Goal: Task Accomplishment & Management: Use online tool/utility

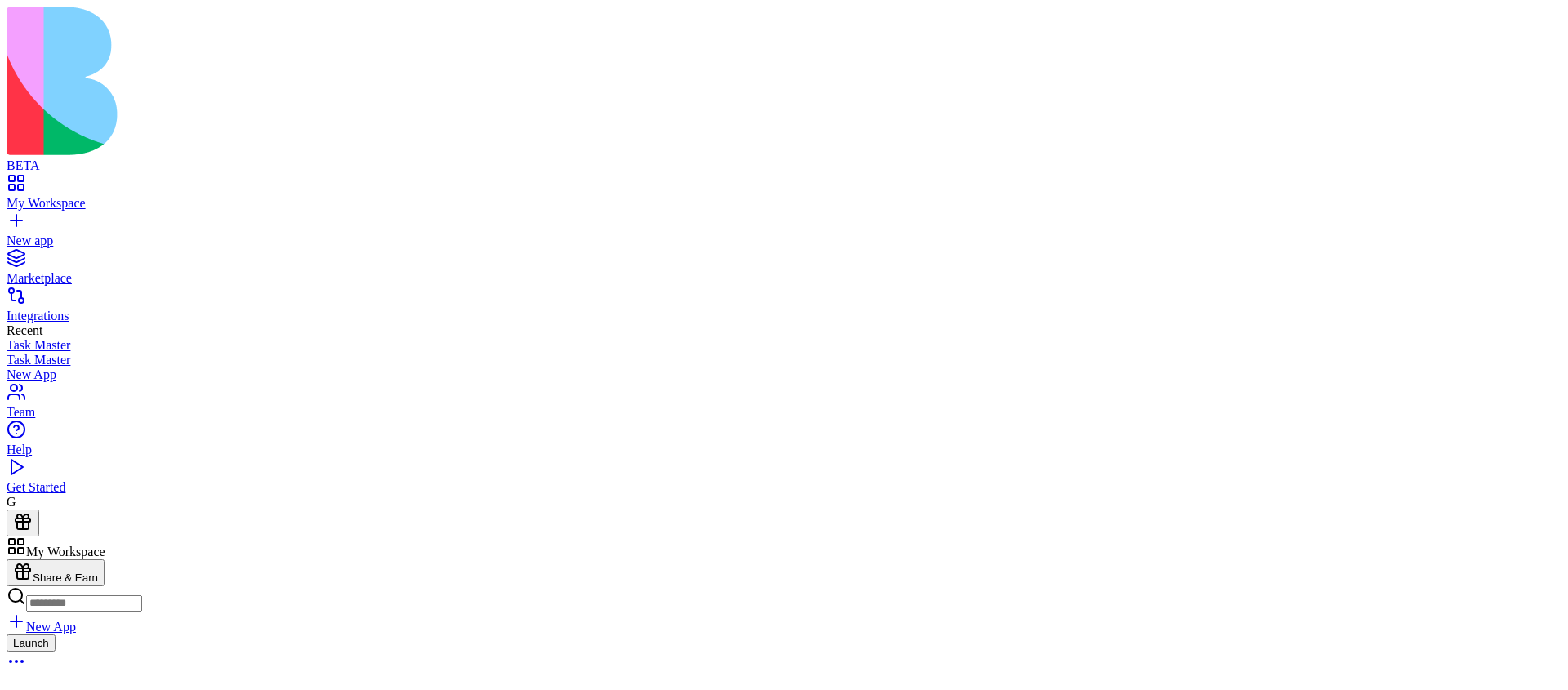
scroll to position [794, 0]
click at [1527, 13] on html "BETA My Workspace New app Marketplace Integrations Recent Task Master Task Mast…" at bounding box center [784, 475] width 1568 height 950
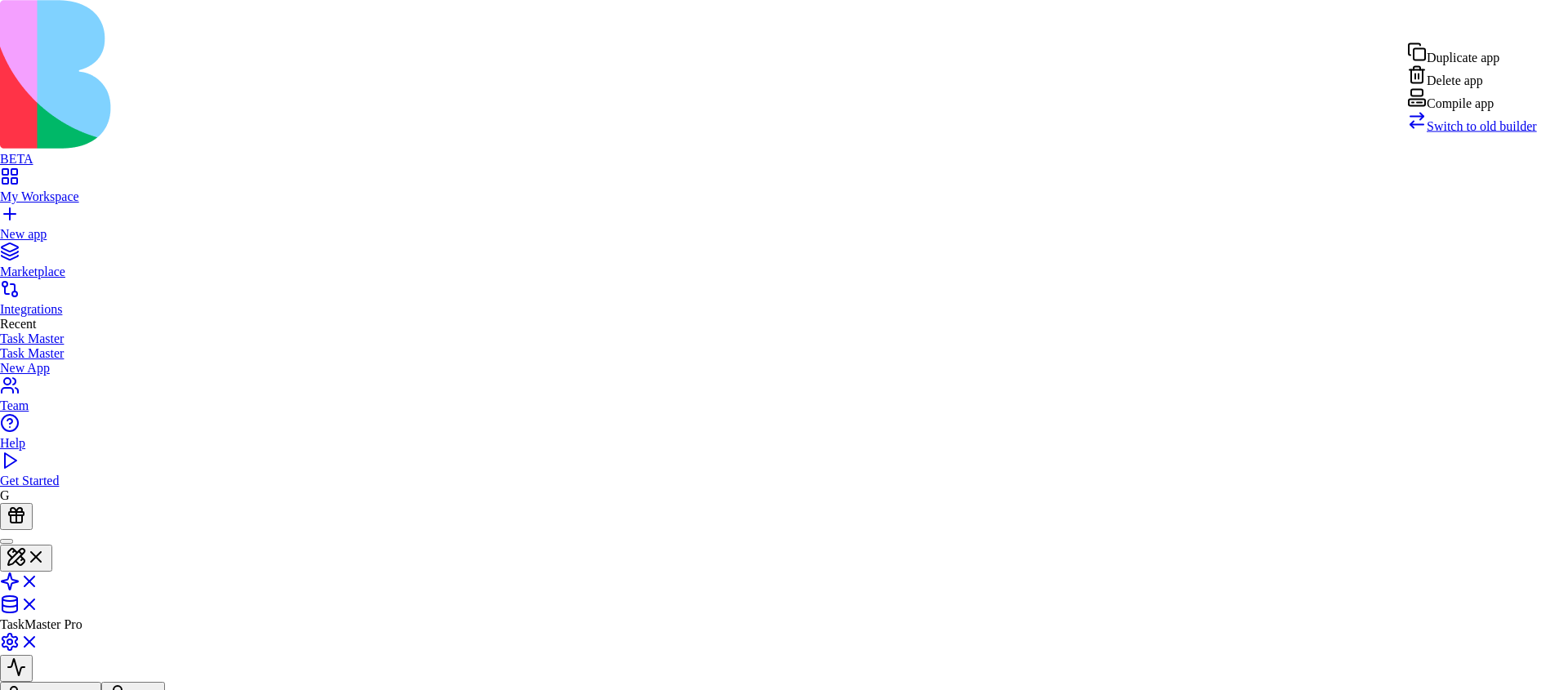
click at [1498, 111] on div "Compile app" at bounding box center [1472, 99] width 130 height 23
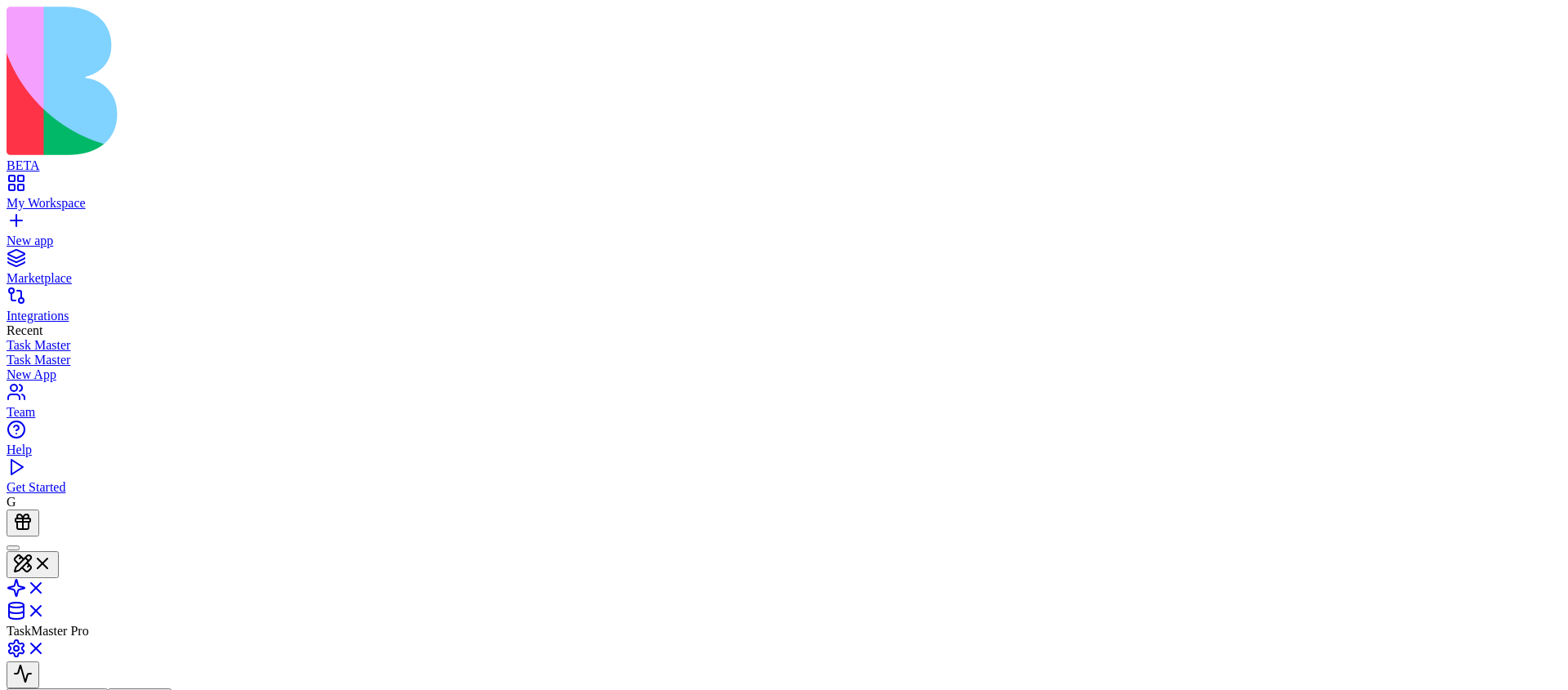
click at [1532, 17] on html "BETA My Workspace New app Marketplace Integrations Recent Task Master Task Mast…" at bounding box center [784, 475] width 1568 height 950
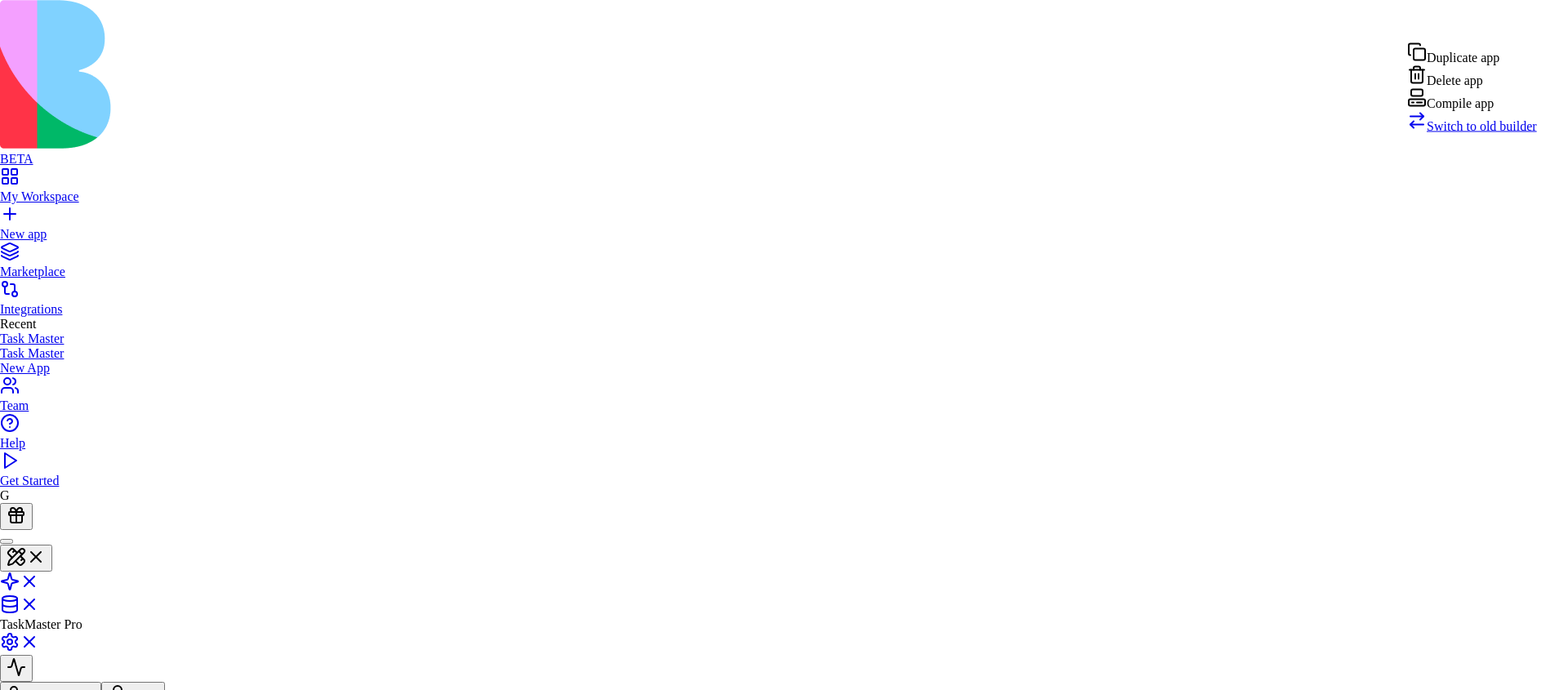
click at [1467, 111] on div "Compile app" at bounding box center [1472, 99] width 130 height 23
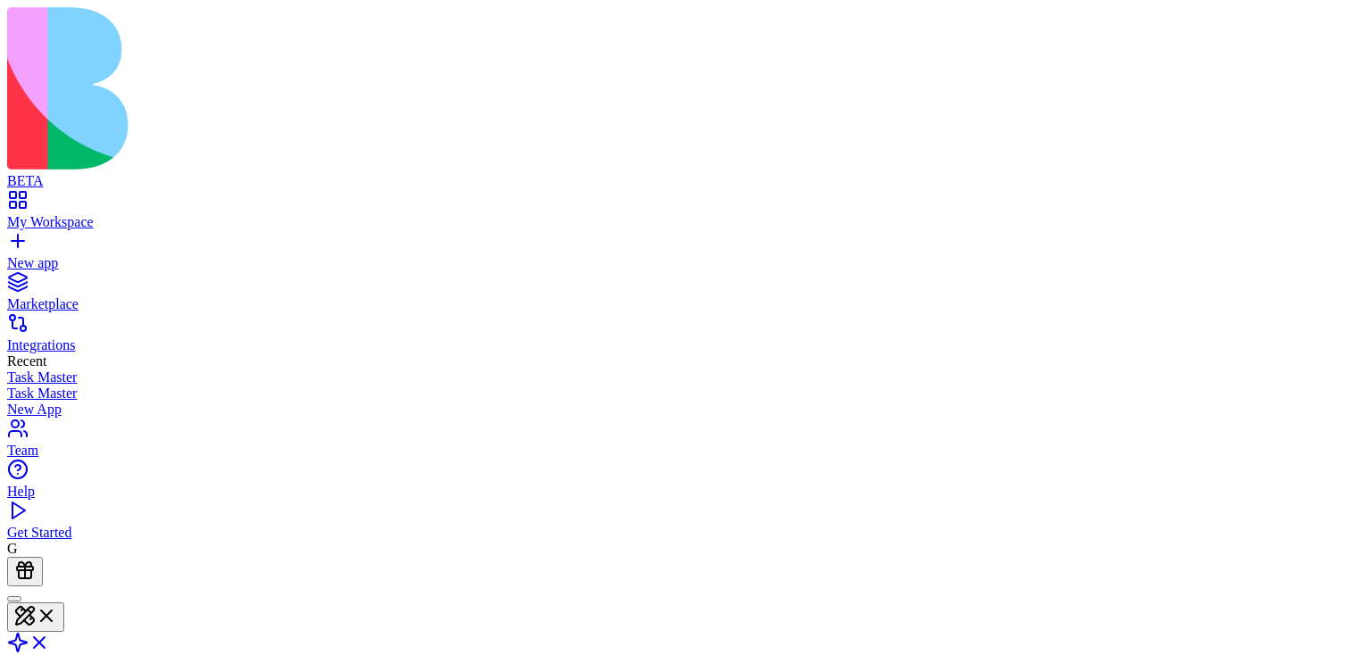
click at [1307, 12] on html "BETA My Workspace New app Marketplace Integrations Recent Task Master Task Mast…" at bounding box center [674, 519] width 1349 height 1038
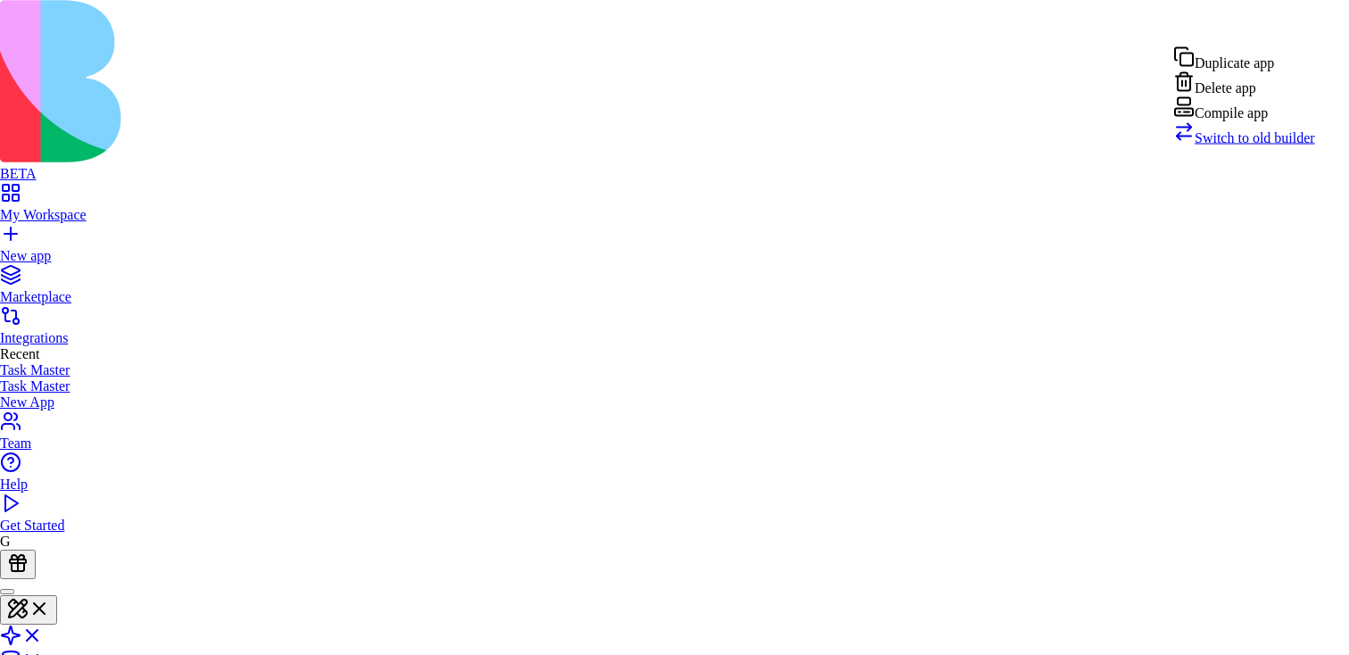
click at [1268, 121] on div "Compile app" at bounding box center [1244, 108] width 142 height 25
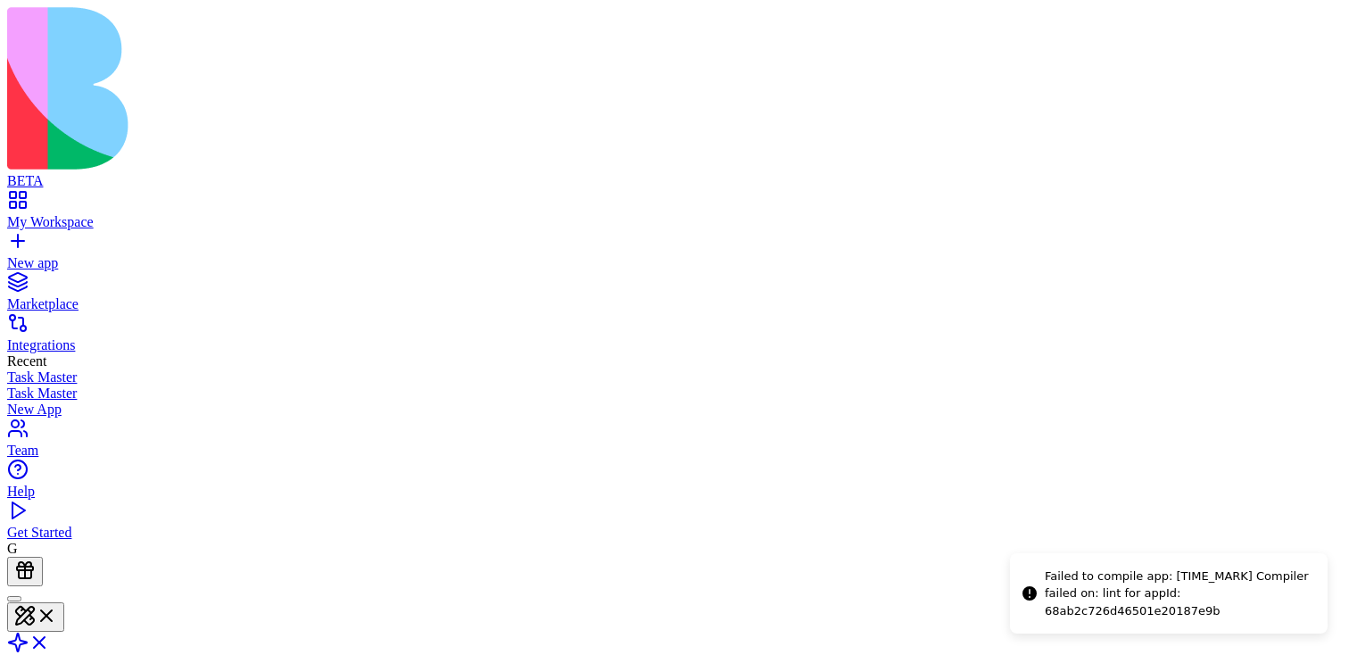
click at [1296, 18] on html "BETA My Workspace New app Marketplace Integrations Recent Task Master Task Mast…" at bounding box center [674, 519] width 1349 height 1038
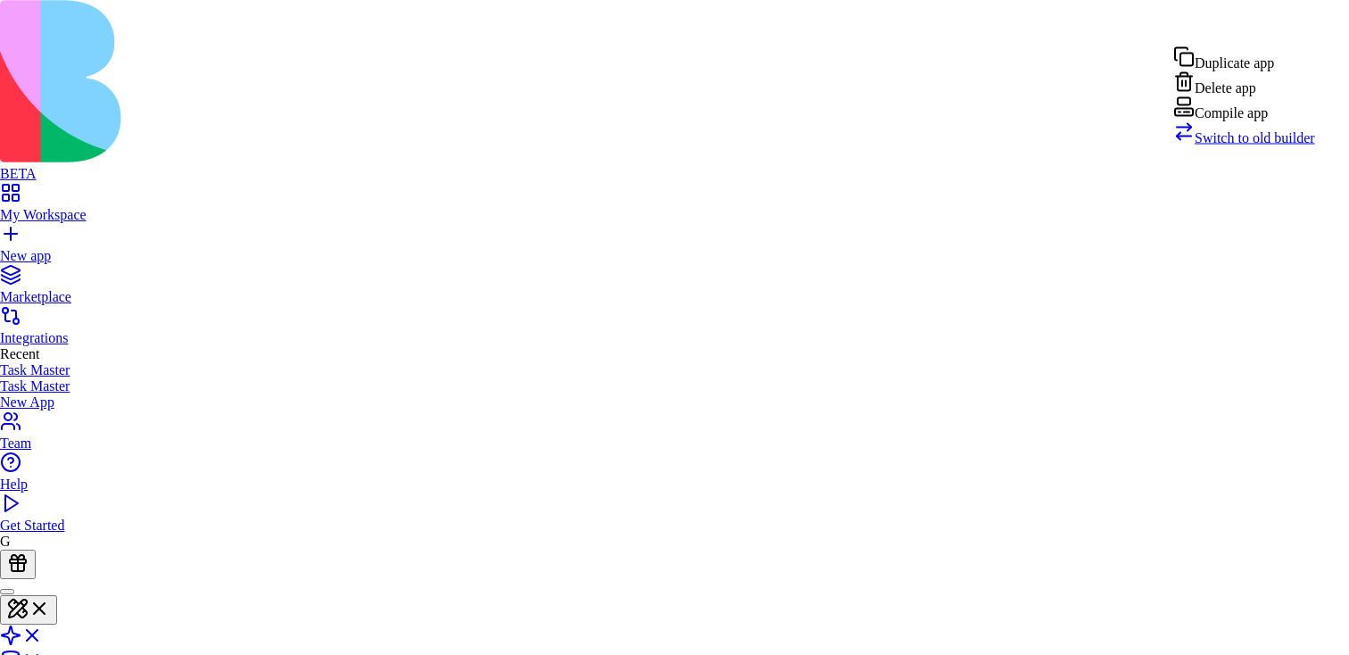
click at [1256, 121] on div "Compile app" at bounding box center [1244, 108] width 142 height 25
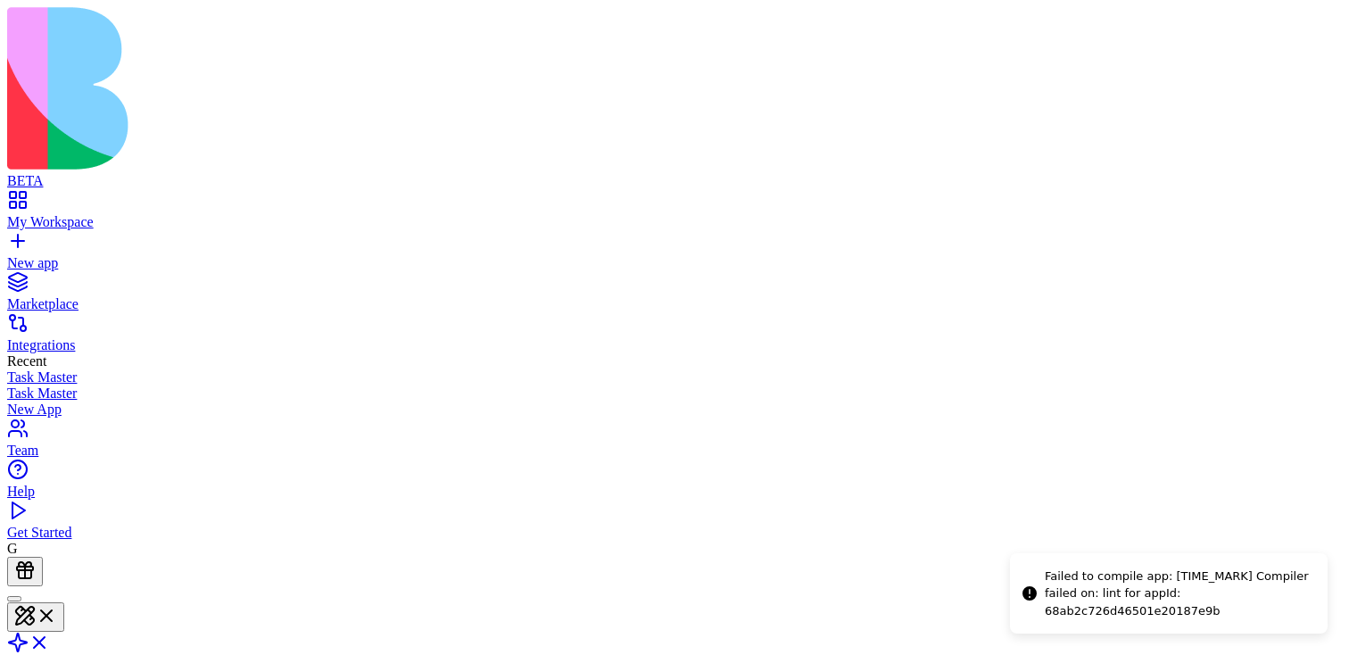
click at [1283, 27] on html "BETA My Workspace New app Marketplace Integrations Recent Task Master Task Mast…" at bounding box center [674, 519] width 1349 height 1038
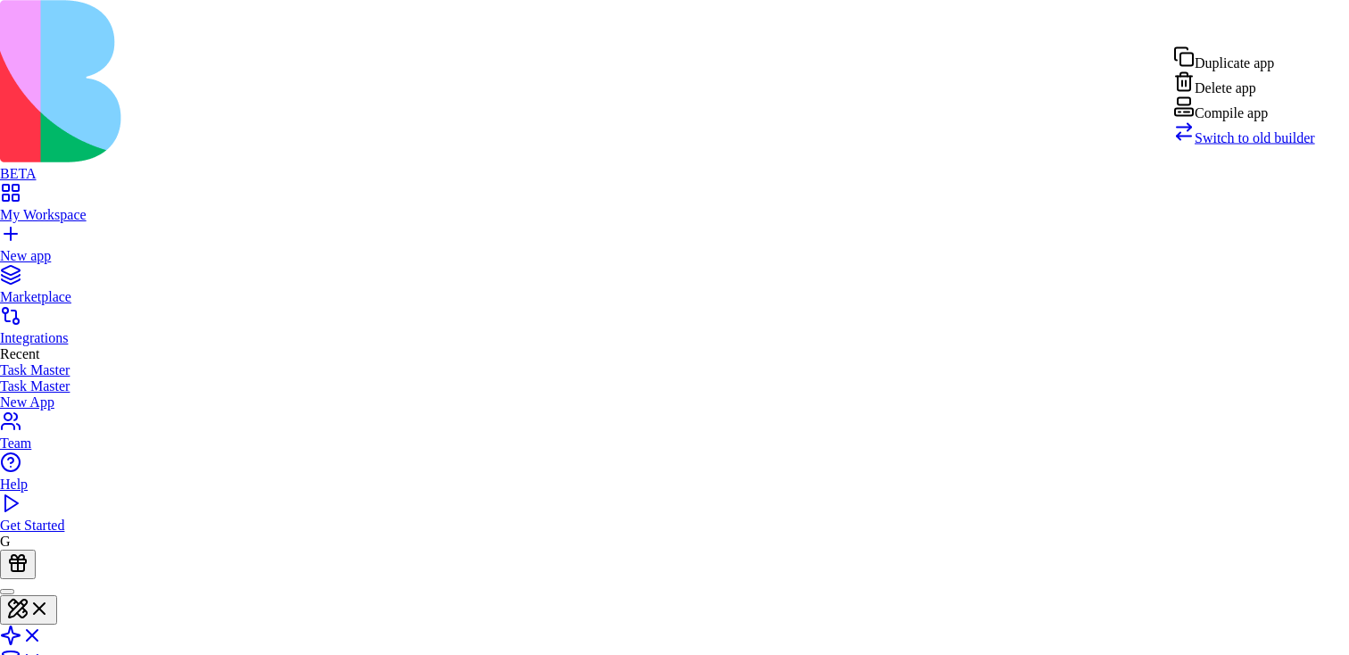
click at [1247, 121] on div "Compile app" at bounding box center [1244, 108] width 142 height 25
click at [1313, 25] on html "BETA My Workspace New app Marketplace Integrations Recent Task Master Task Mast…" at bounding box center [674, 515] width 1349 height 1031
click at [1255, 121] on div "Compile app" at bounding box center [1244, 108] width 142 height 25
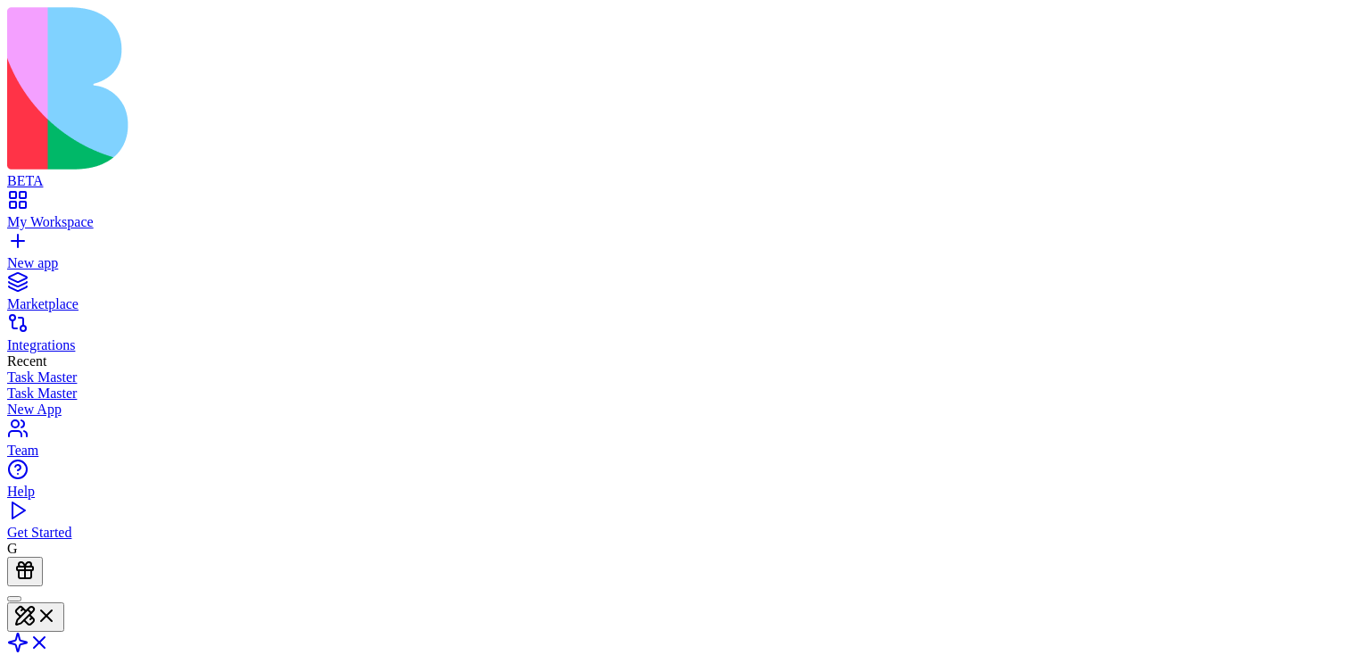
click at [1297, 26] on html "BETA My Workspace New app Marketplace Integrations Recent Task Master Task Mast…" at bounding box center [674, 519] width 1349 height 1038
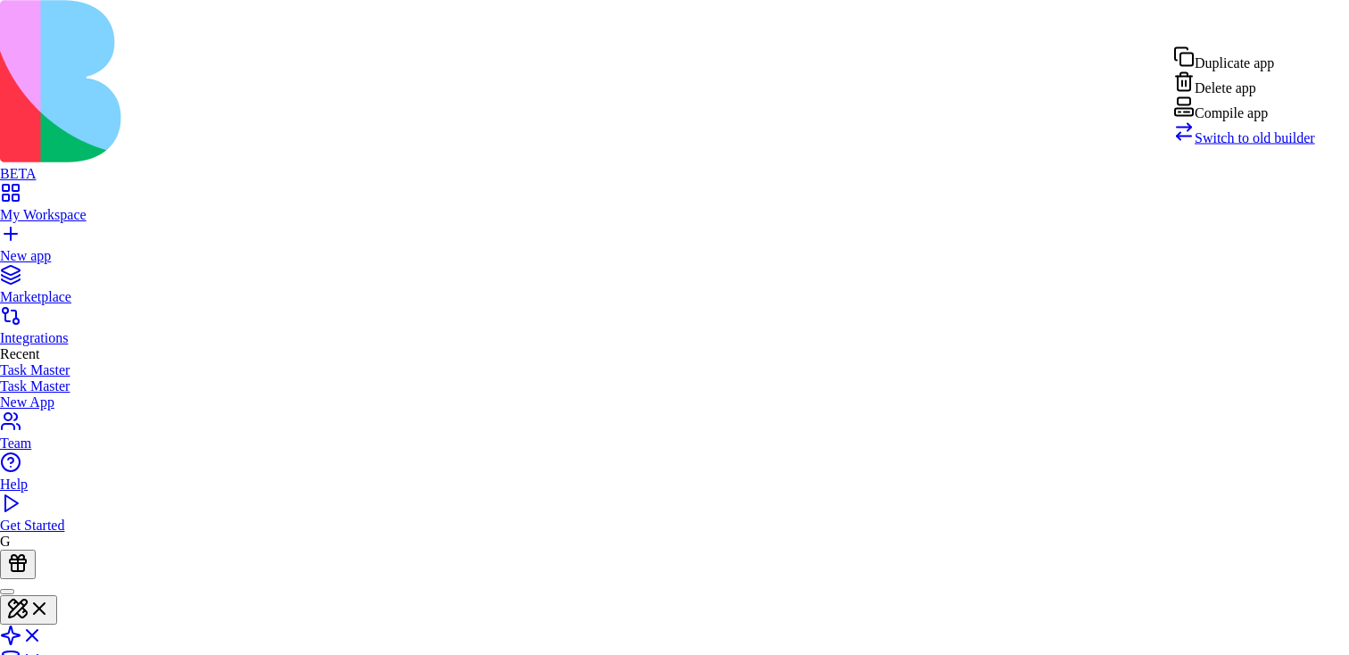
click at [1256, 121] on div "Compile app" at bounding box center [1244, 108] width 142 height 25
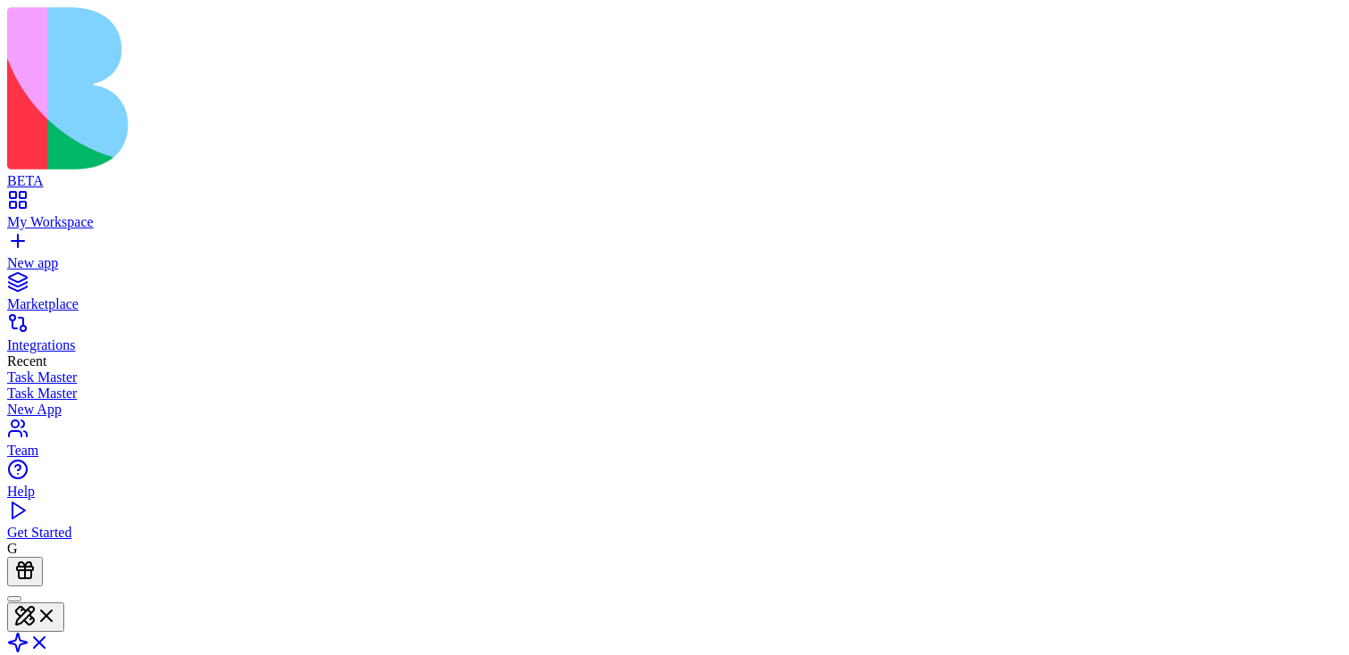
click at [1315, 18] on html "BETA My Workspace New app Marketplace Integrations Recent Task Master Task Mast…" at bounding box center [674, 519] width 1349 height 1038
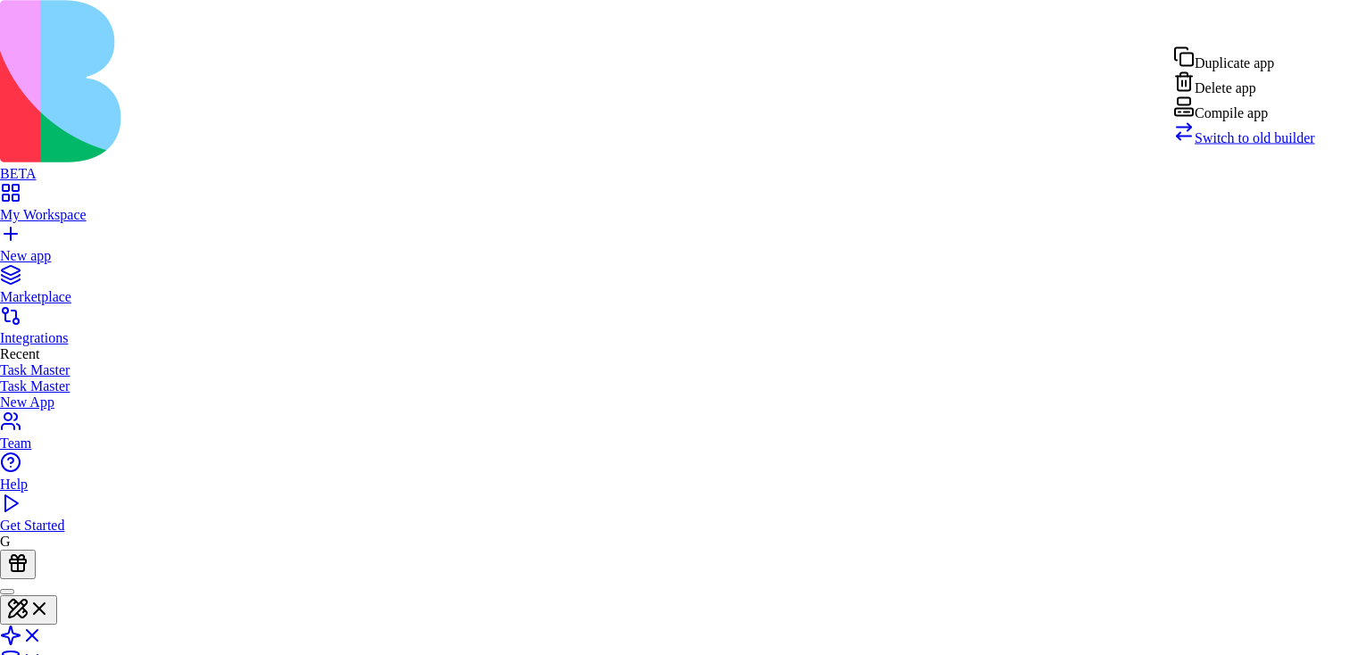
click at [1276, 121] on div "Compile app" at bounding box center [1244, 108] width 142 height 25
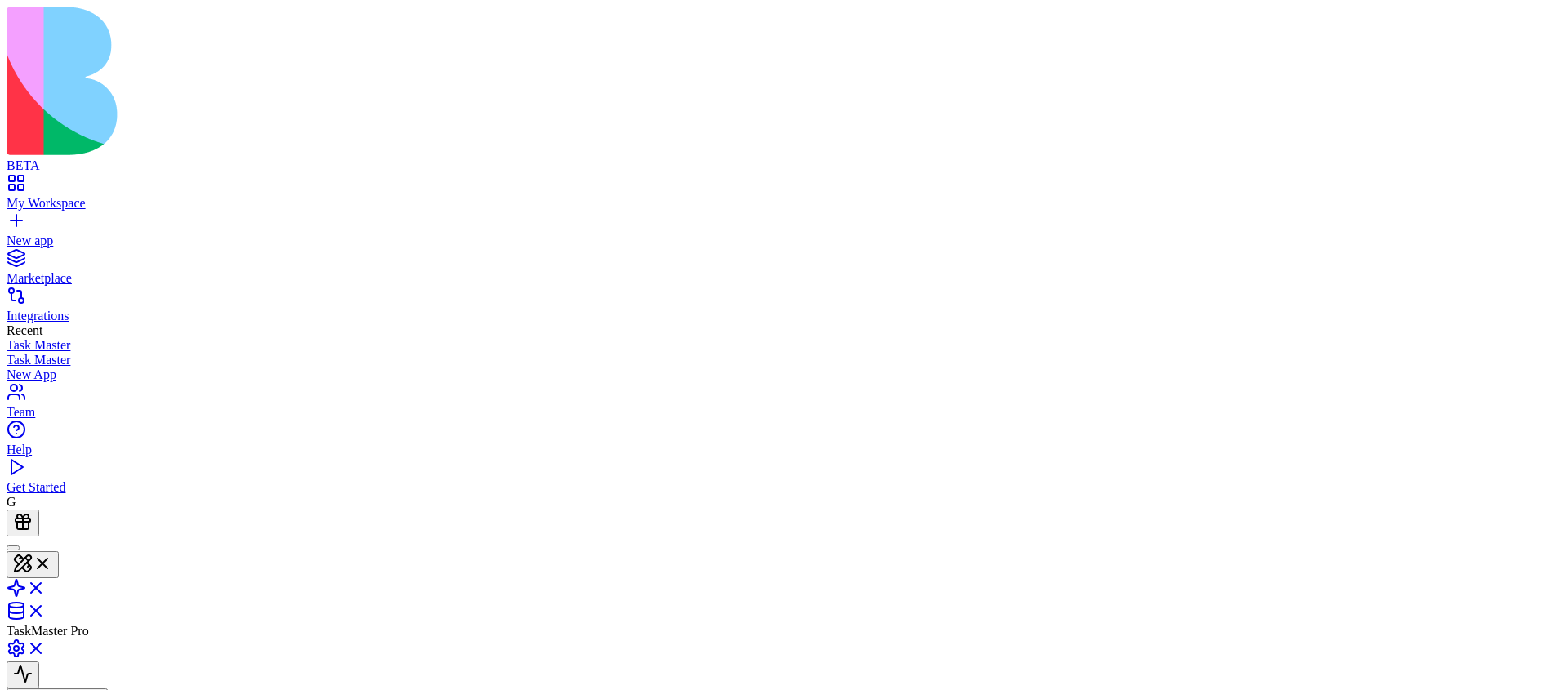
click at [24, 181] on link "My Workspace" at bounding box center [784, 196] width 1555 height 29
click at [125, 233] on div "New app" at bounding box center [784, 241] width 1555 height 15
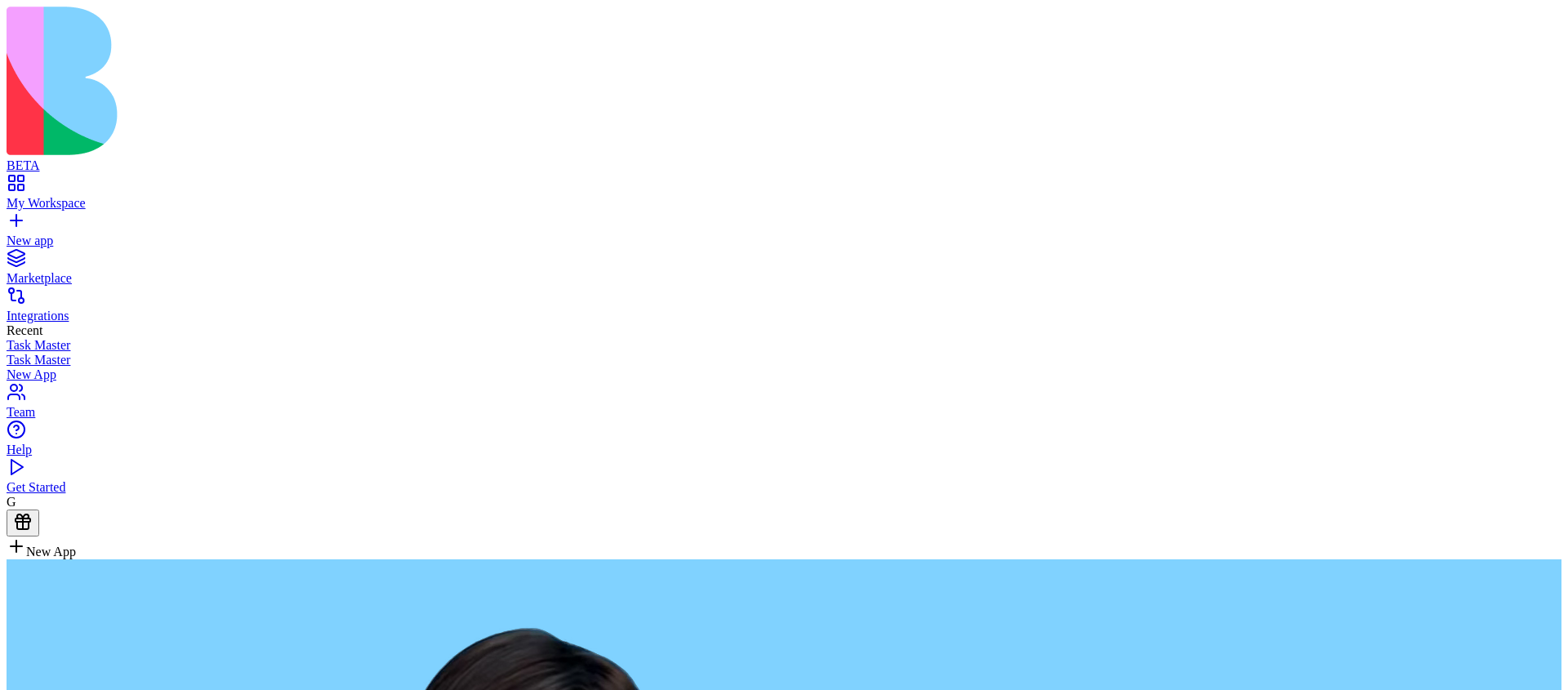
type textarea "**********"
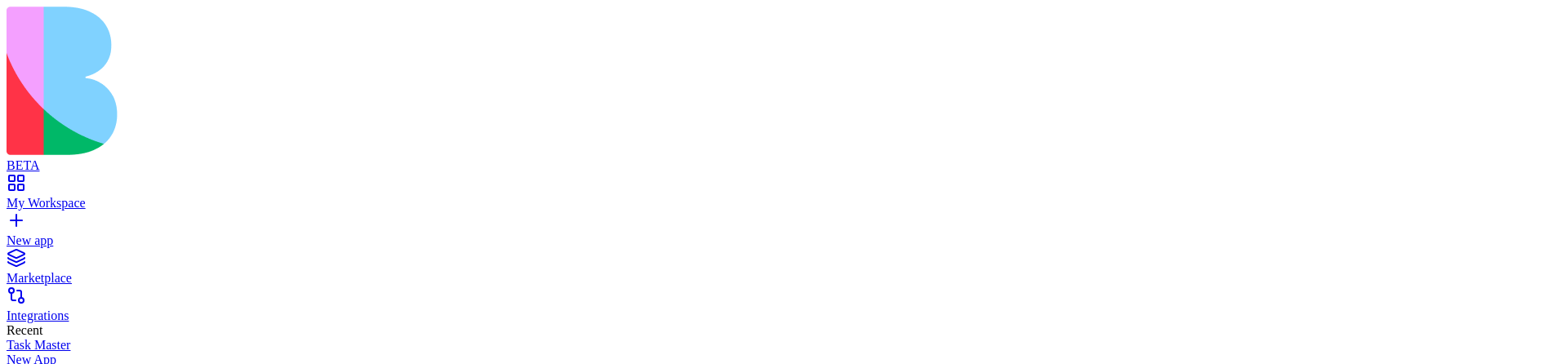
scroll to position [1142, 0]
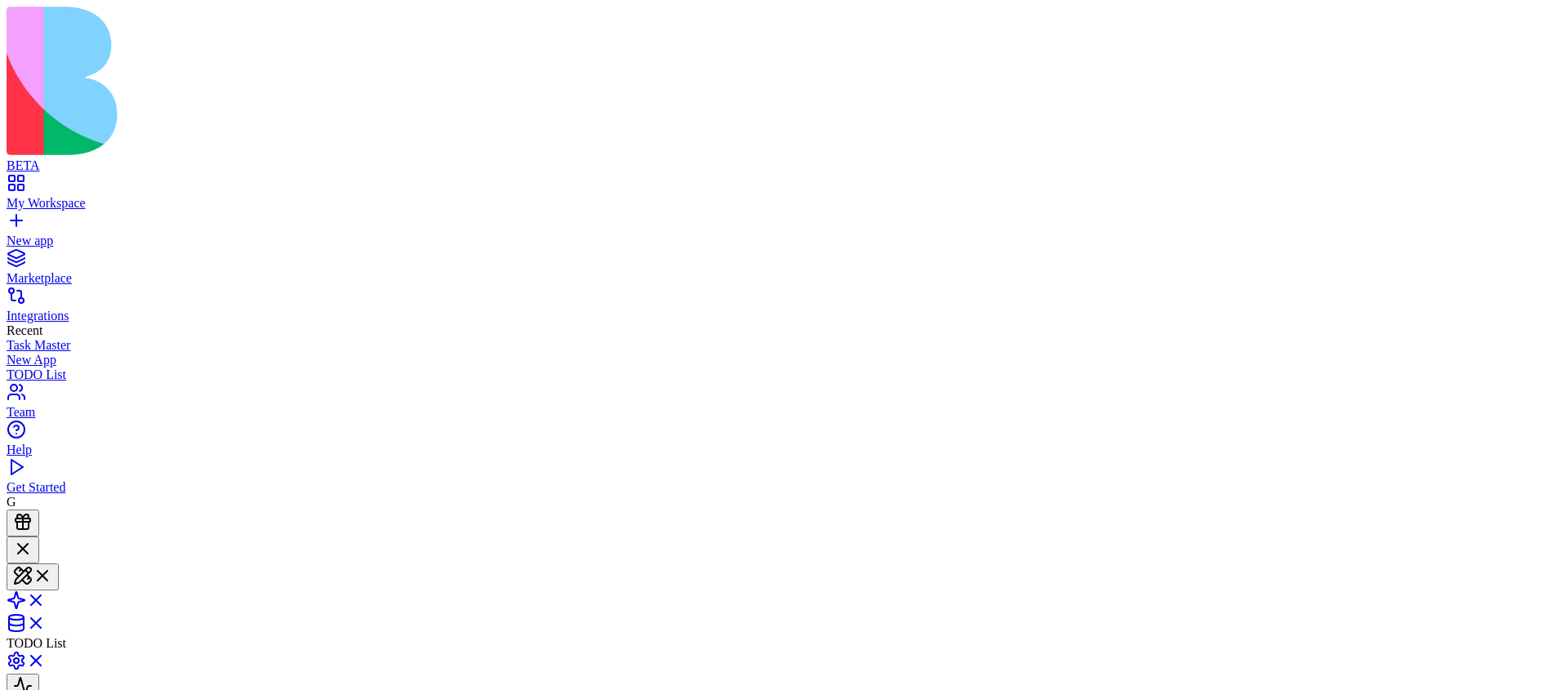
scroll to position [887, 0]
click at [46, 363] on link at bounding box center [26, 605] width 39 height 14
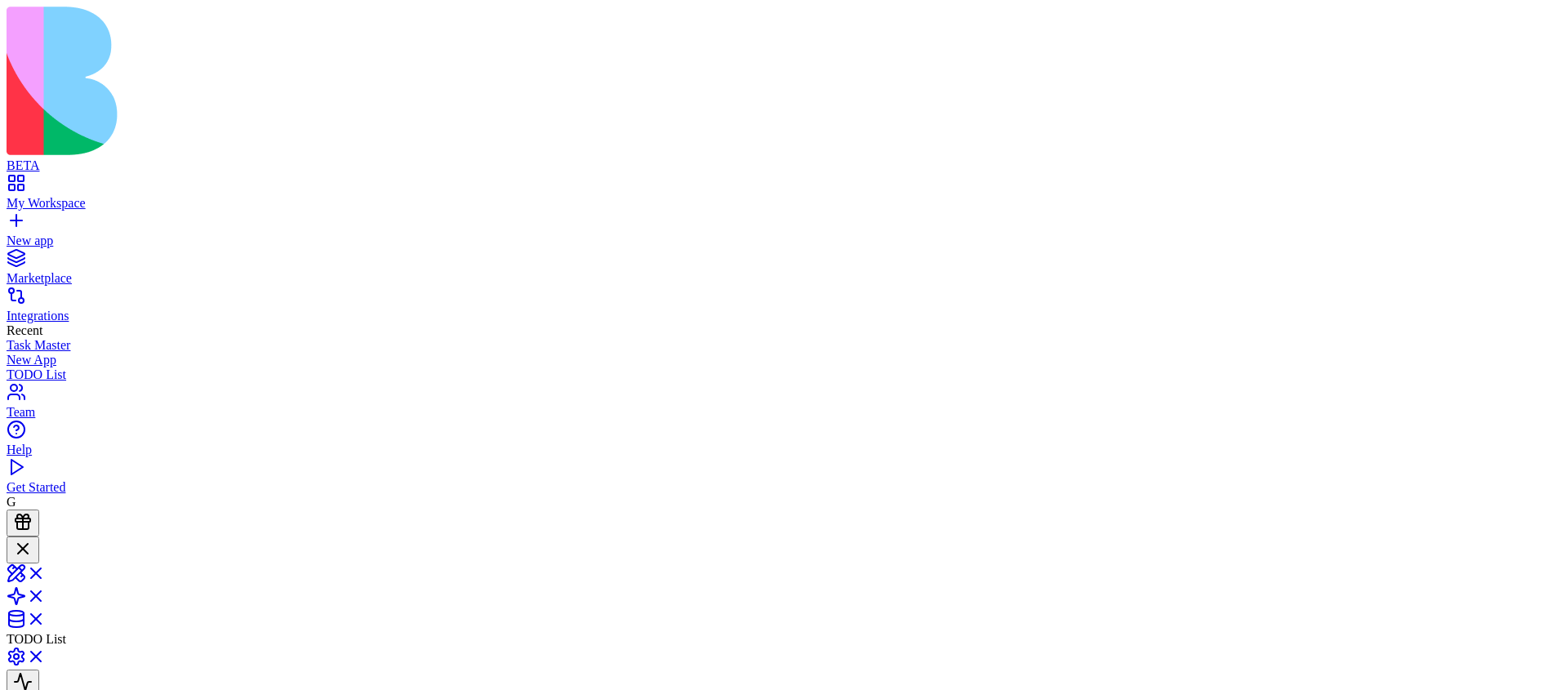
type input "***"
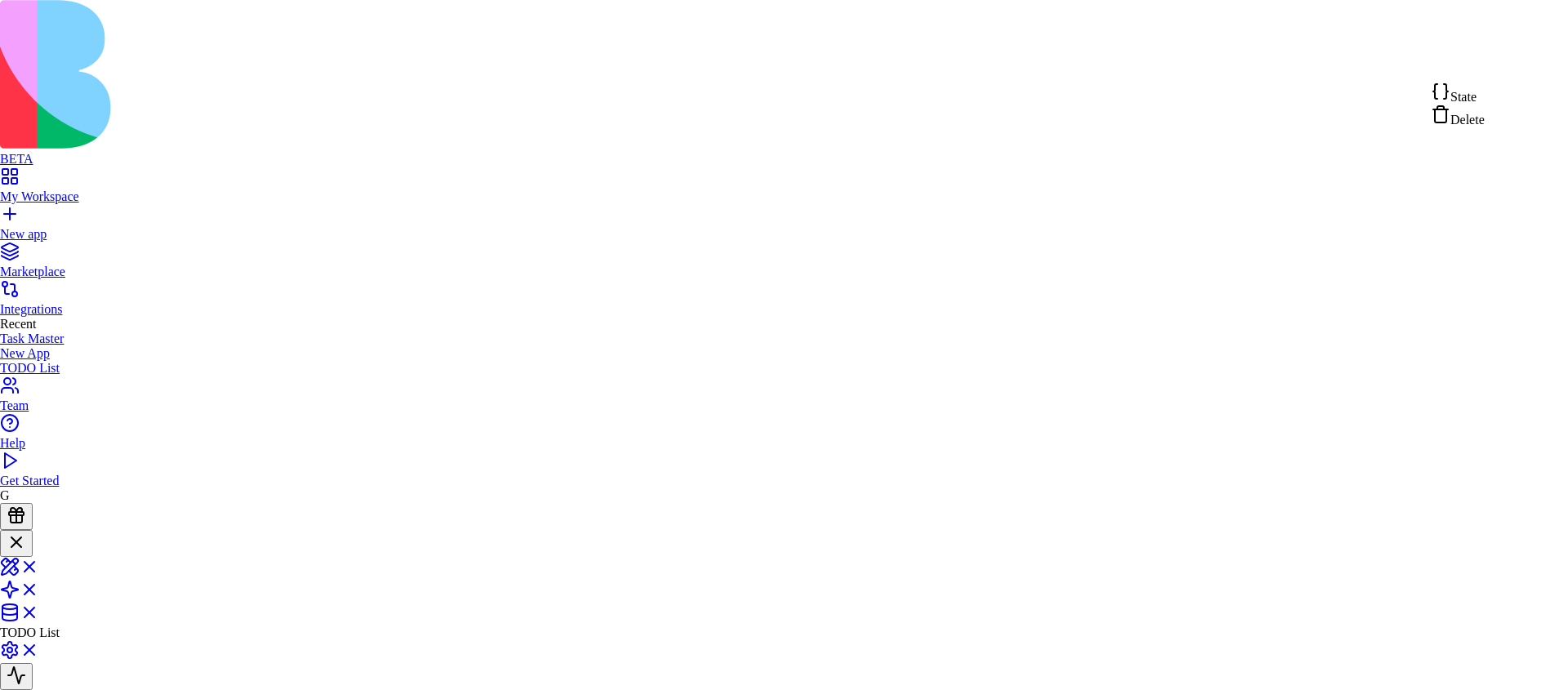
click at [1485, 96] on div "State" at bounding box center [1457, 92] width 54 height 23
type textarea "**********"
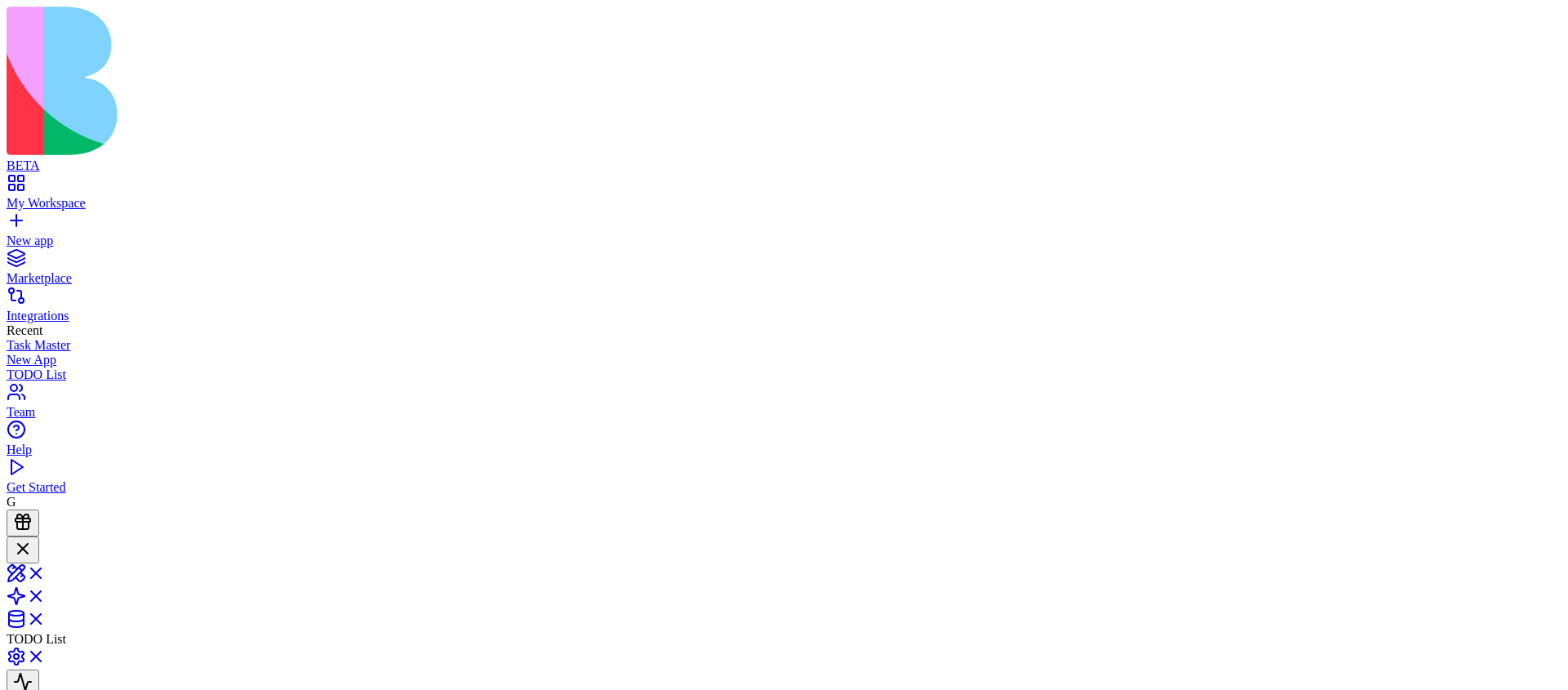
drag, startPoint x: 1119, startPoint y: 82, endPoint x: 1035, endPoint y: 157, distance: 112.6
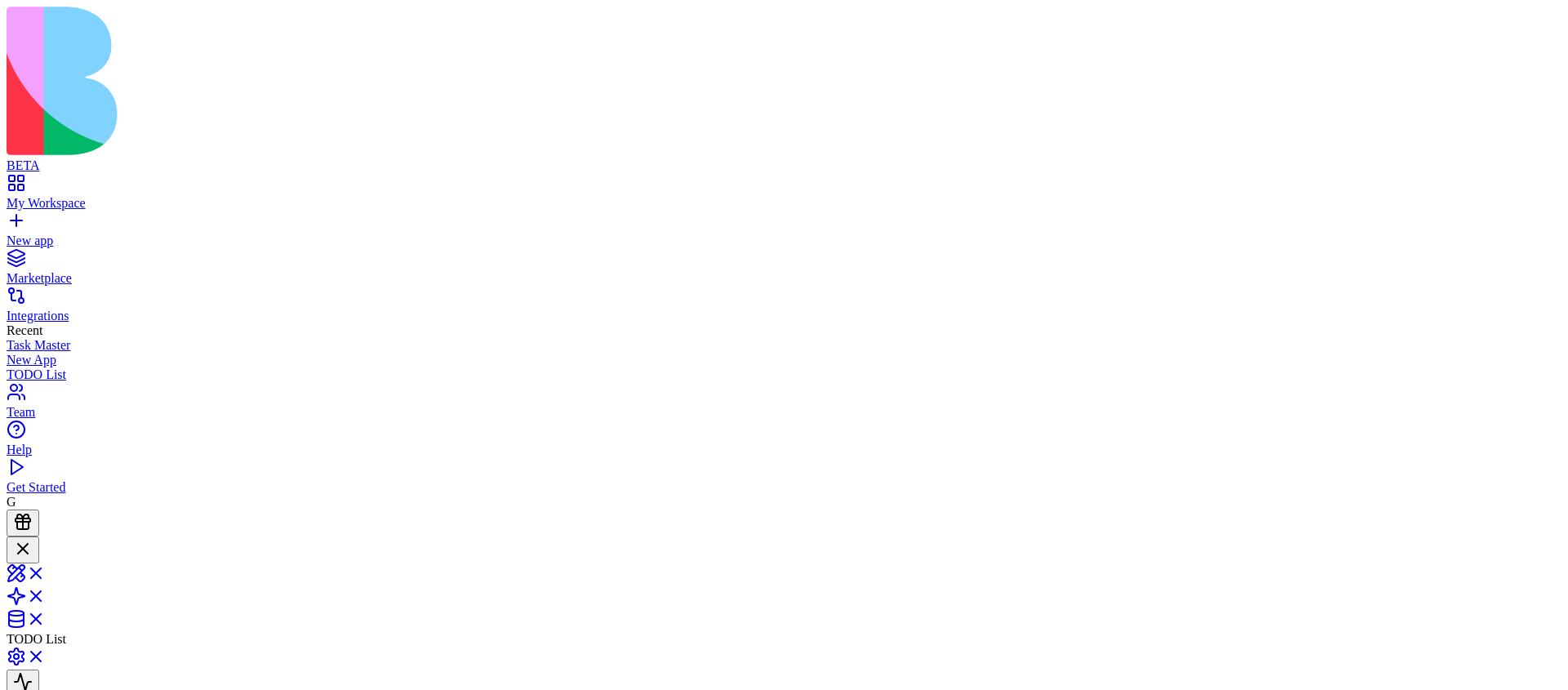
drag, startPoint x: 1224, startPoint y: 120, endPoint x: 1113, endPoint y: 190, distance: 131.2
